Goal: Task Accomplishment & Management: Complete application form

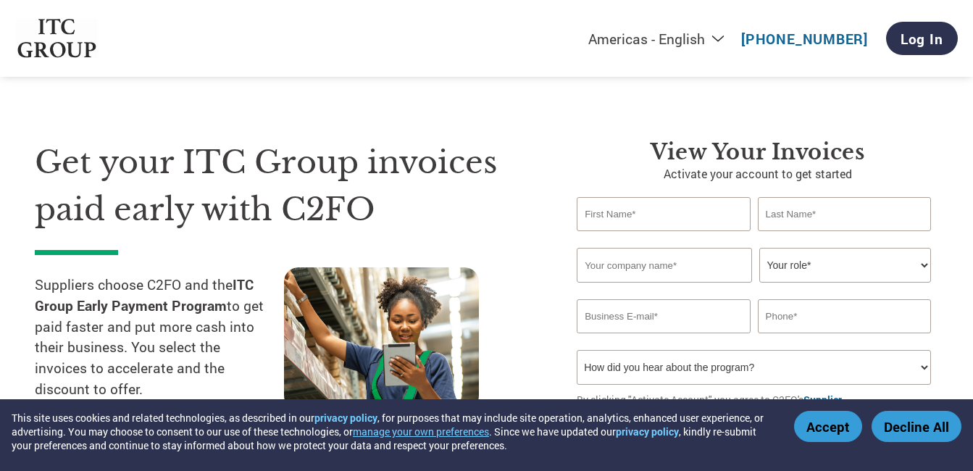
click at [661, 222] on input "text" at bounding box center [663, 214] width 173 height 34
type input "RASHEED"
type input "SAB r"
click at [637, 274] on input "text" at bounding box center [664, 265] width 175 height 35
type input "GLOBAL NEED ENTERPRISES"
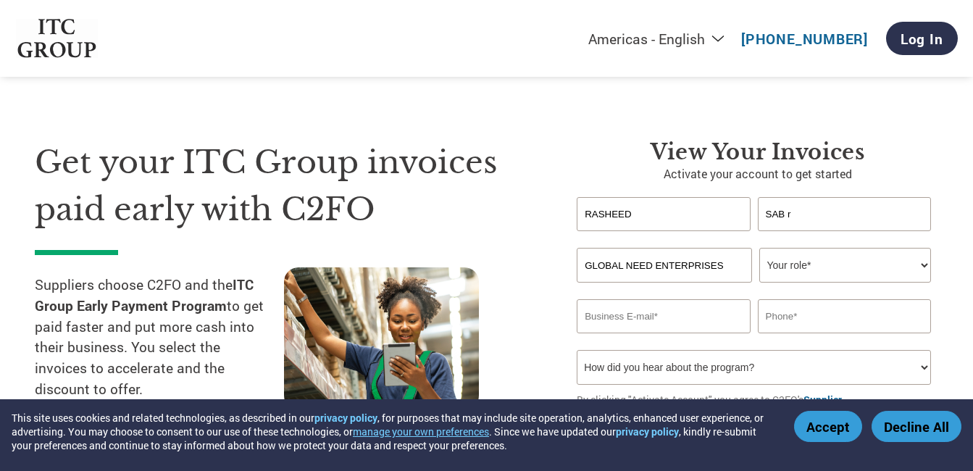
click at [921, 265] on select "Your role* CFO Controller Credit Manager Finance Director Treasurer CEO Preside…" at bounding box center [845, 265] width 172 height 35
click at [759, 248] on select "Your role* CFO Controller Credit Manager Finance Director Treasurer CEO Preside…" at bounding box center [845, 265] width 172 height 35
click at [918, 269] on select "Your role* CFO Controller Credit Manager Finance Director Treasurer CEO Preside…" at bounding box center [845, 265] width 172 height 35
select select "OWNER_FOUNDER"
click at [759, 248] on select "Your role* CFO Controller Credit Manager Finance Director Treasurer CEO Preside…" at bounding box center [845, 265] width 172 height 35
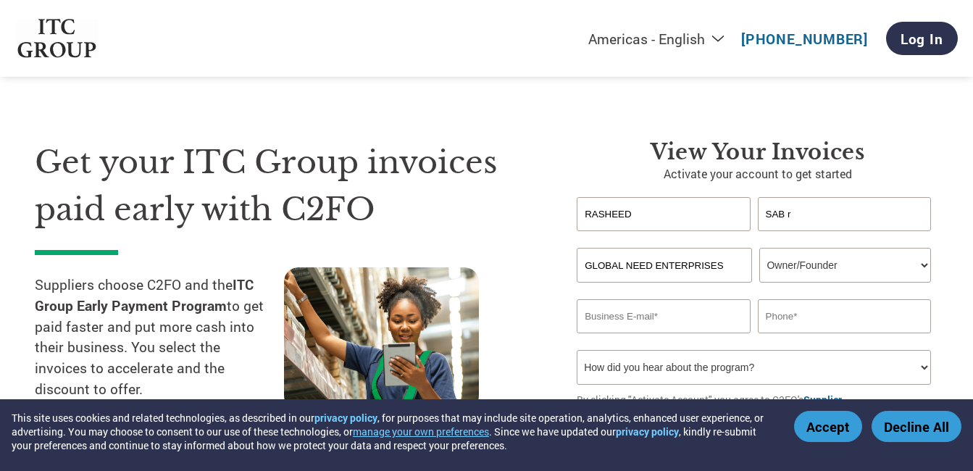
click at [676, 320] on input "email" at bounding box center [663, 316] width 173 height 34
type input "[EMAIL_ADDRESS][DOMAIN_NAME]"
click at [826, 323] on input "text" at bounding box center [844, 316] width 173 height 34
type input "08951051725"
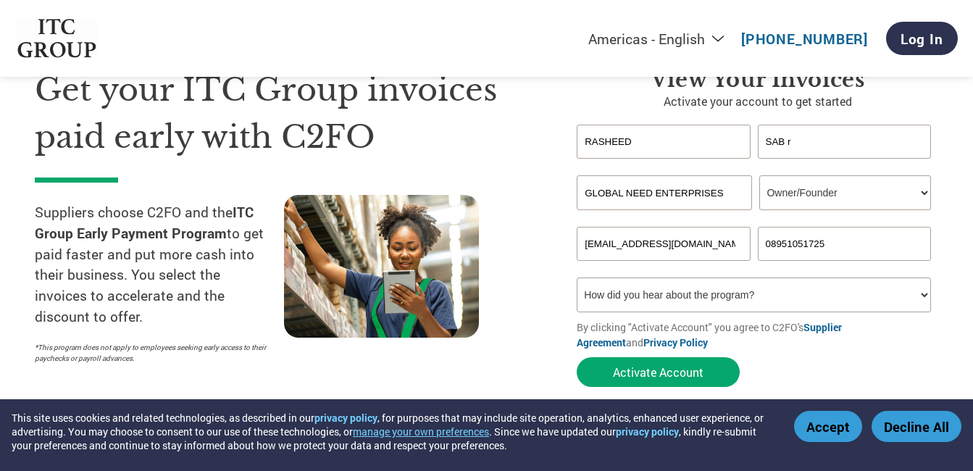
click at [759, 296] on select "How did you hear about the program? Received a letter Email Social Media Online…" at bounding box center [754, 294] width 354 height 35
select select "Email"
click at [577, 277] on select "How did you hear about the program? Received a letter Email Social Media Online…" at bounding box center [754, 294] width 354 height 35
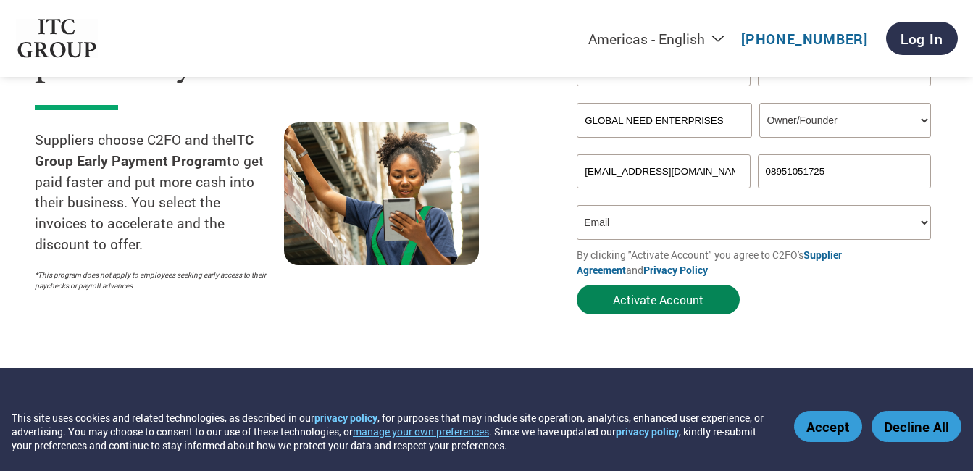
click at [664, 307] on button "Activate Account" at bounding box center [658, 300] width 163 height 30
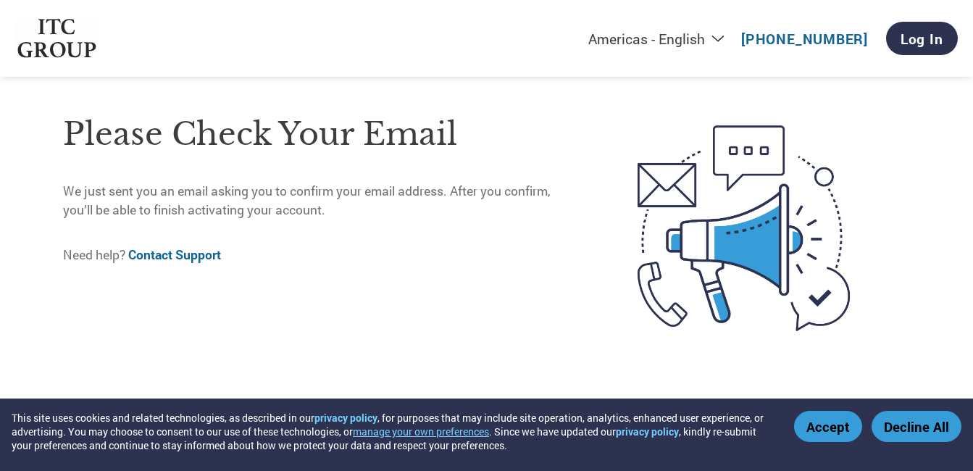
click at [840, 422] on button "Accept" at bounding box center [828, 426] width 68 height 31
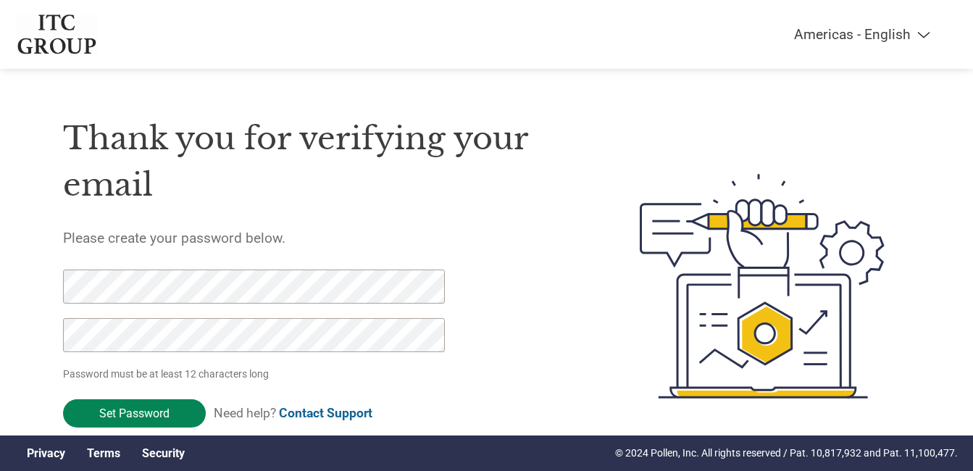
click at [132, 409] on input "Set Password" at bounding box center [134, 413] width 143 height 28
